Goal: Communication & Community: Answer question/provide support

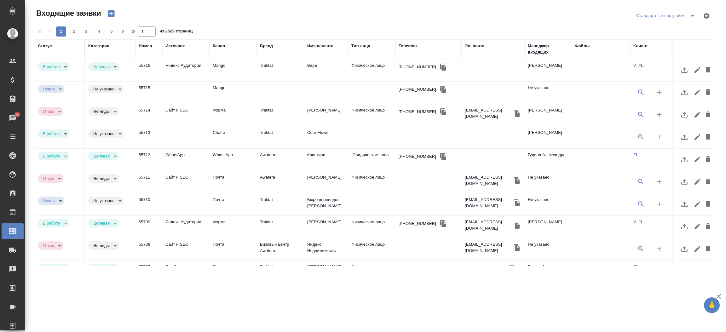
select select "RU"
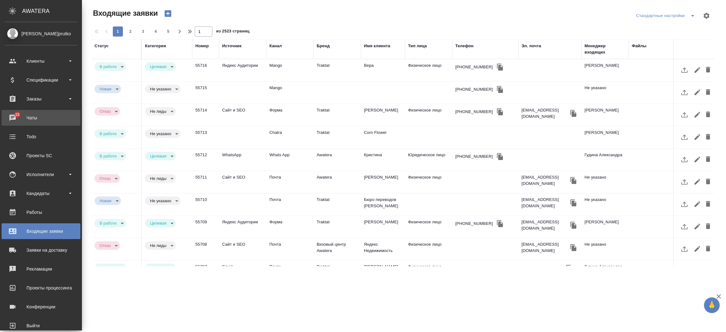
click at [16, 119] on link "15 Чаты" at bounding box center [41, 118] width 79 height 16
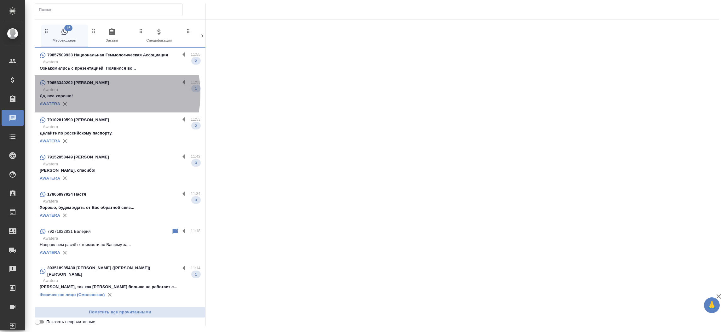
click at [95, 94] on p "Да, все хорошо!" at bounding box center [120, 96] width 161 height 6
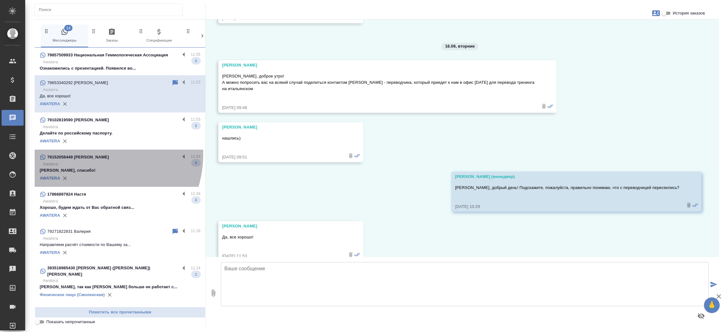
click at [88, 154] on p "79152058449 [PERSON_NAME]" at bounding box center [78, 157] width 62 height 6
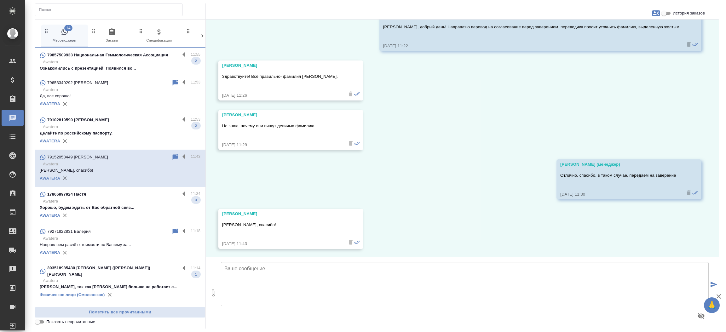
scroll to position [670, 0]
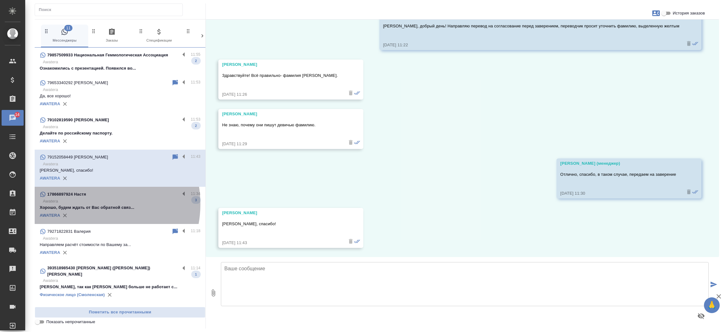
click at [90, 205] on p "Хорошо, будем ждать от Вас обратной связ..." at bounding box center [120, 208] width 161 height 6
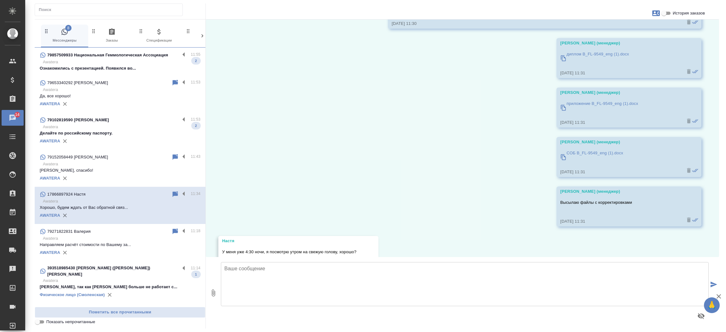
scroll to position [2941, 0]
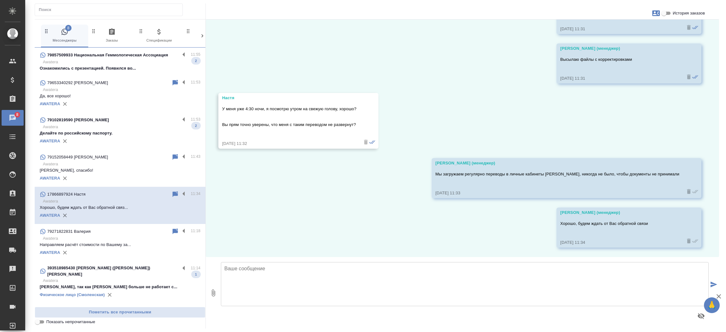
click at [426, 213] on div "10.09, [DATE] [PERSON_NAME] день. Мне надо перевести диплом и приложении к для …" at bounding box center [463, 139] width 514 height 238
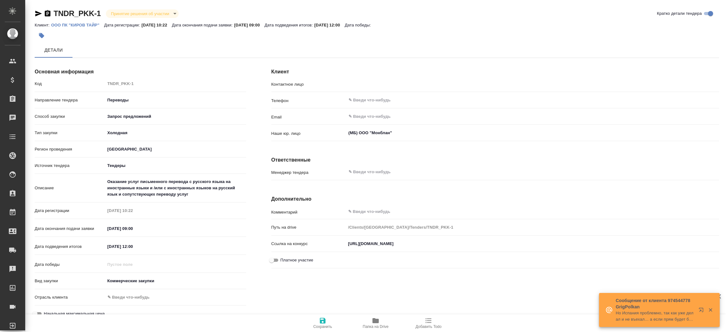
type input "Трайк Екатерина"
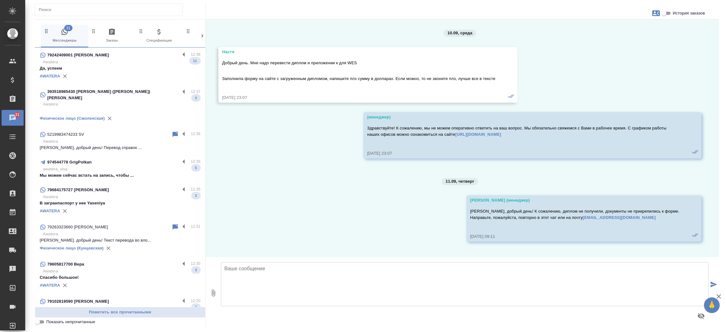
scroll to position [2941, 0]
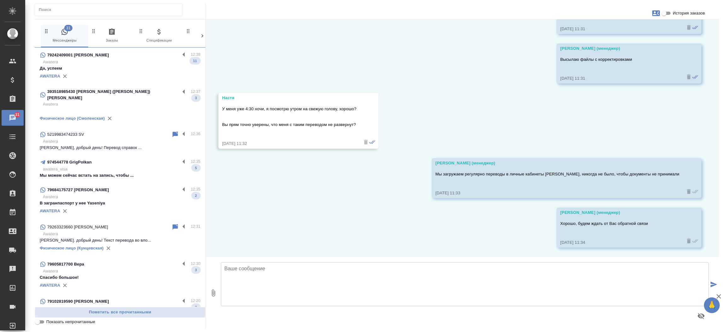
click at [118, 10] on input "text" at bounding box center [111, 9] width 144 height 9
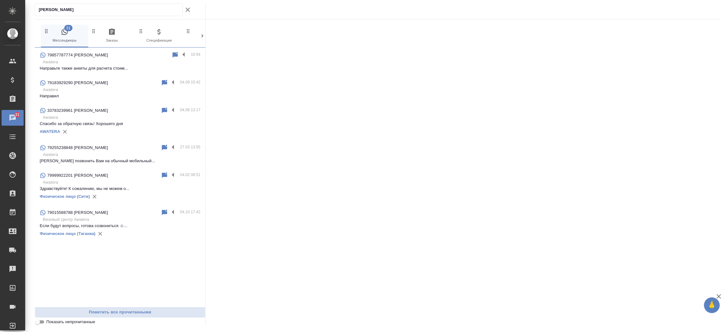
type input "[PERSON_NAME]"
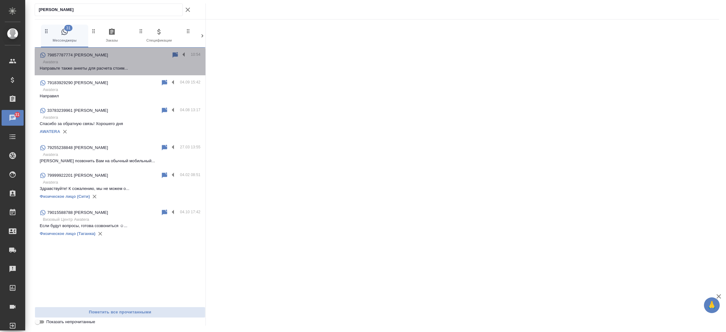
click at [112, 66] on p "Направьте также анкеты для расчета стоим..." at bounding box center [120, 68] width 161 height 6
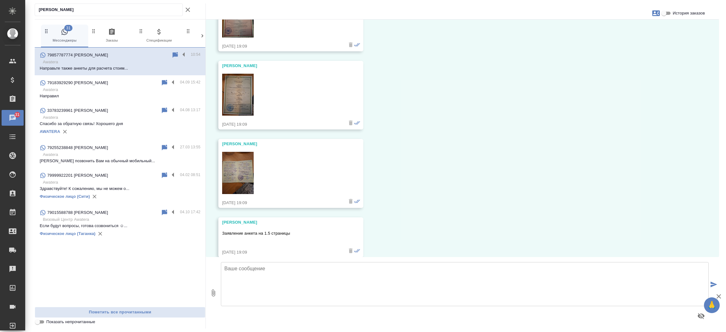
scroll to position [718, 0]
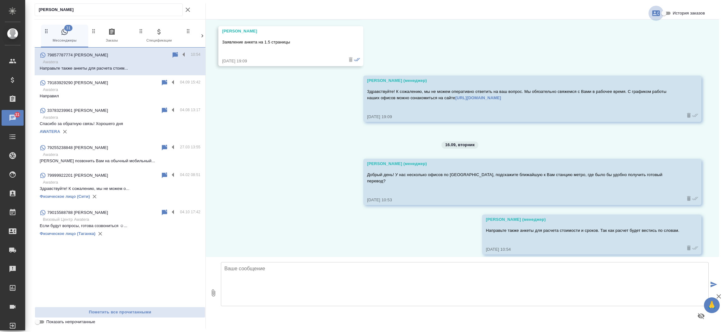
click at [657, 13] on icon "button" at bounding box center [657, 13] width 8 height 6
click at [629, 44] on span "Заявка №55706" at bounding box center [628, 44] width 31 height 6
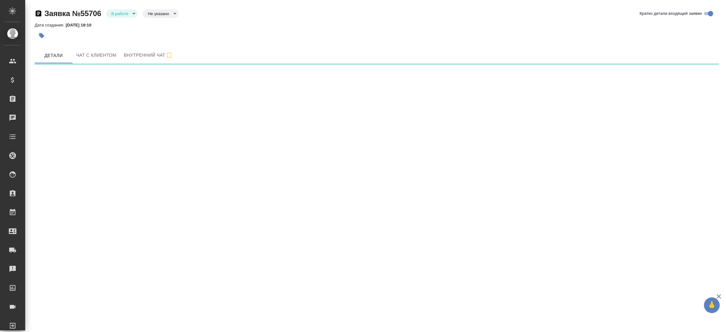
select select "RU"
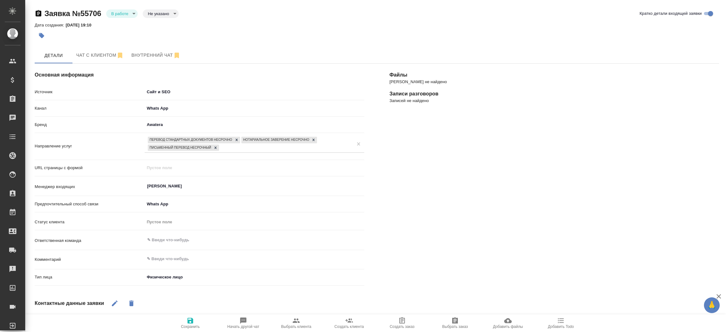
type textarea "x"
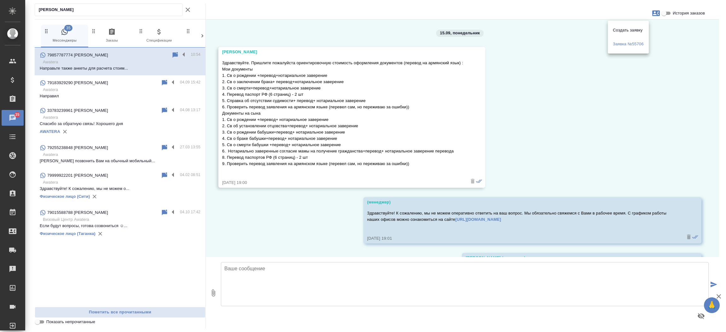
scroll to position [718, 0]
